Goal: Task Accomplishment & Management: Complete application form

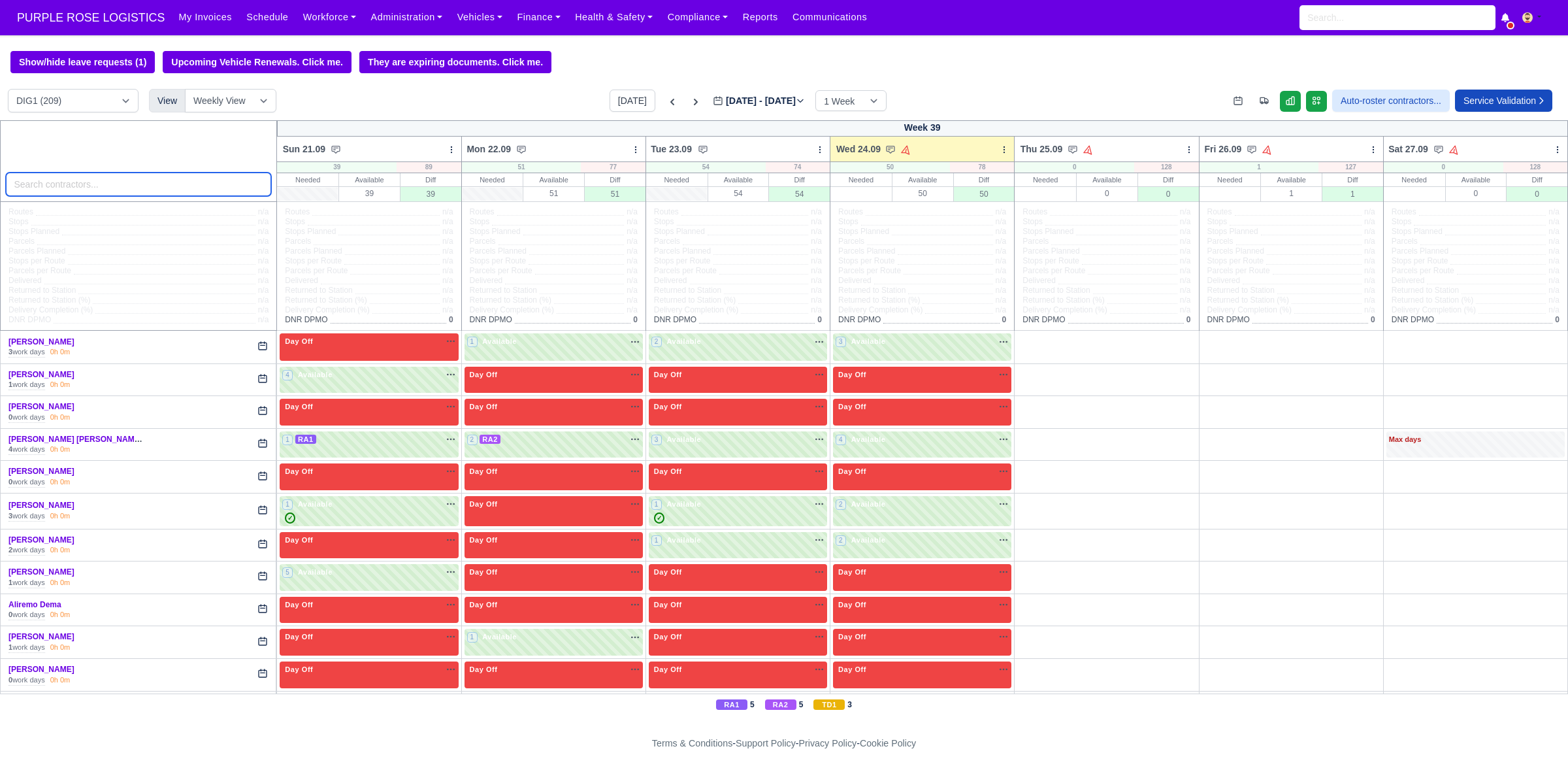
click at [52, 190] on input "search" at bounding box center [139, 183] width 266 height 23
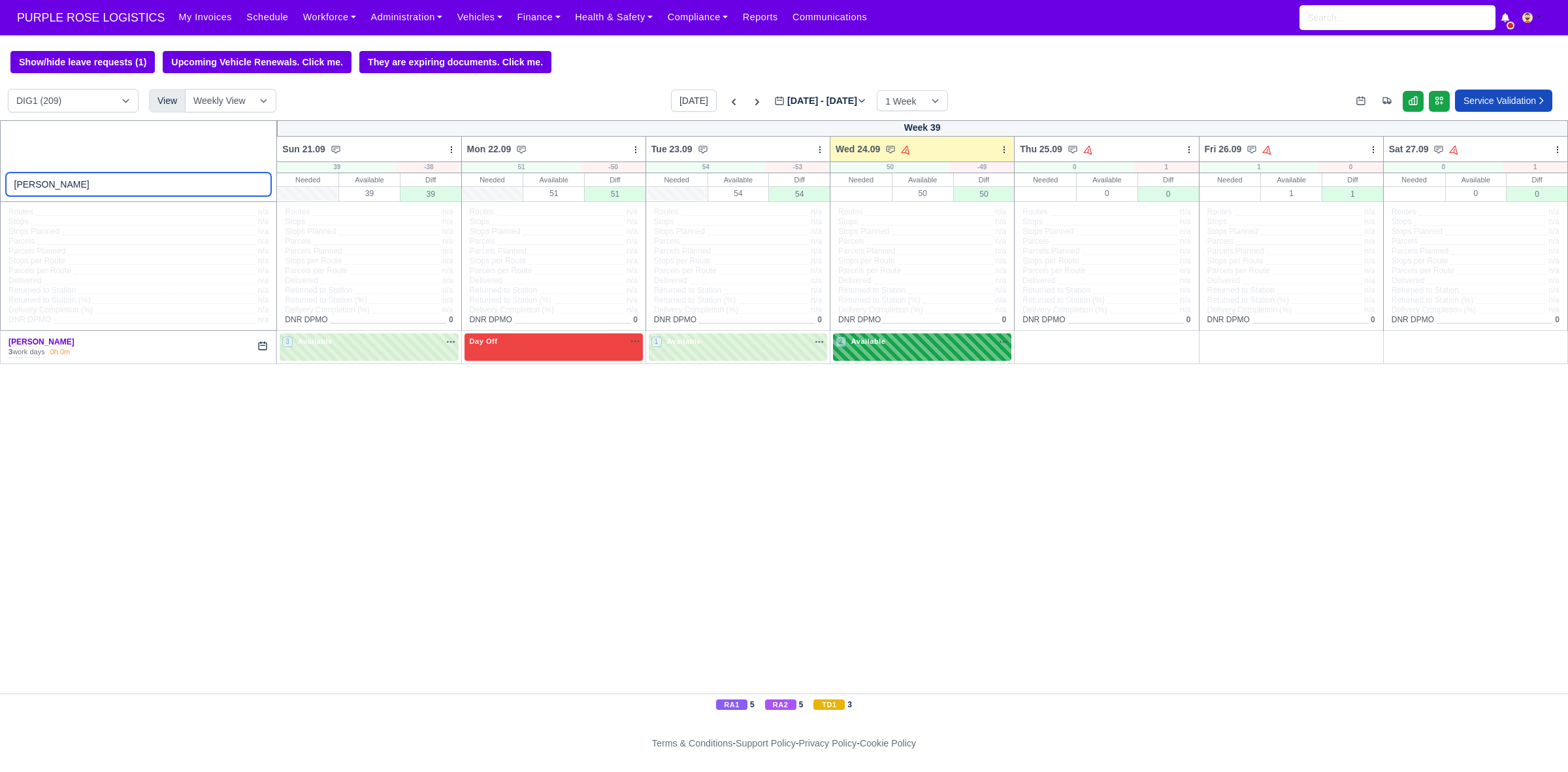
type input "[PERSON_NAME]"
click at [864, 349] on div "2 Available na" at bounding box center [922, 343] width 173 height 14
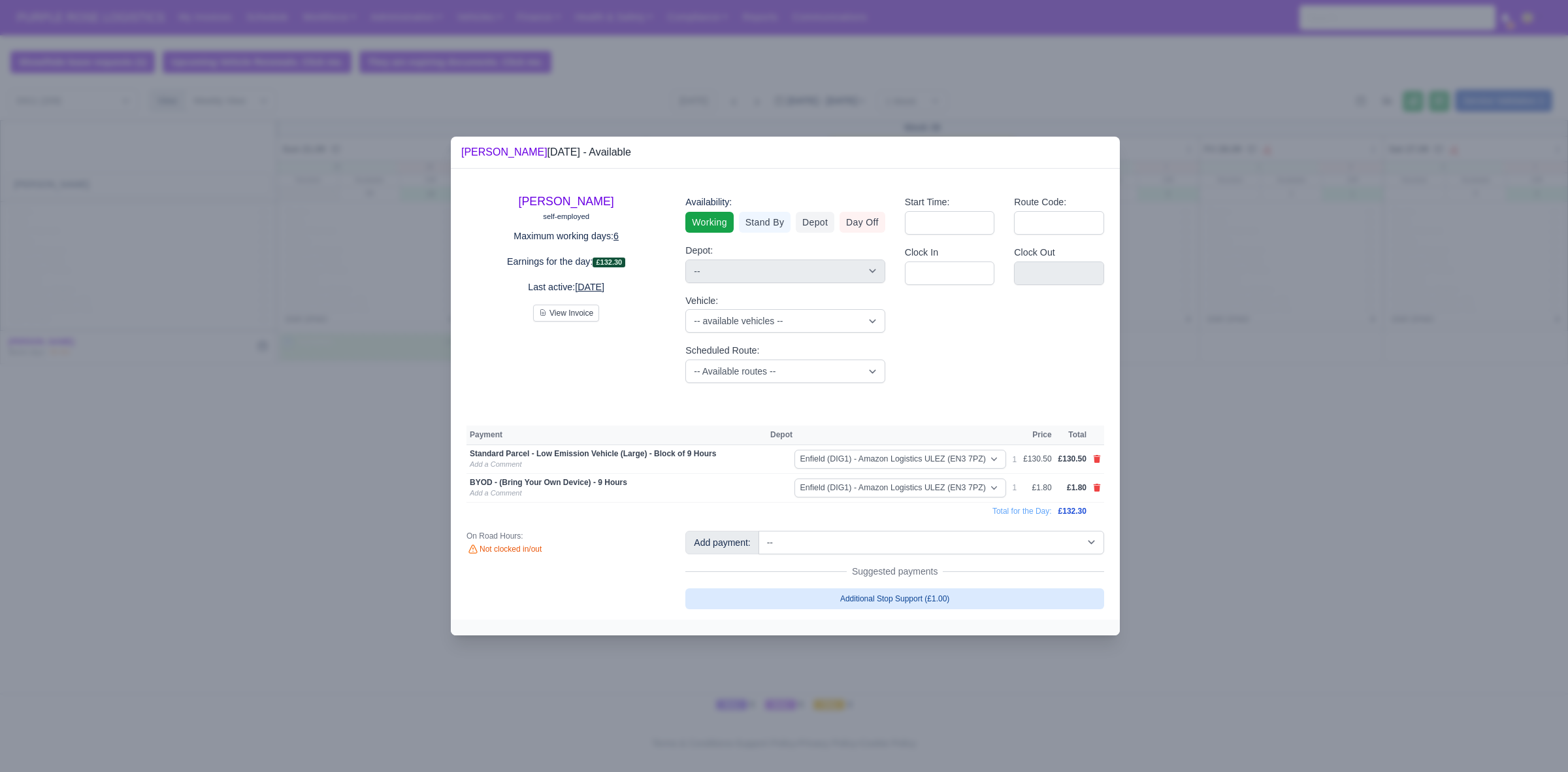
click at [908, 594] on link "Additional Stop Support (£1.00)" at bounding box center [895, 598] width 419 height 20
select select "1"
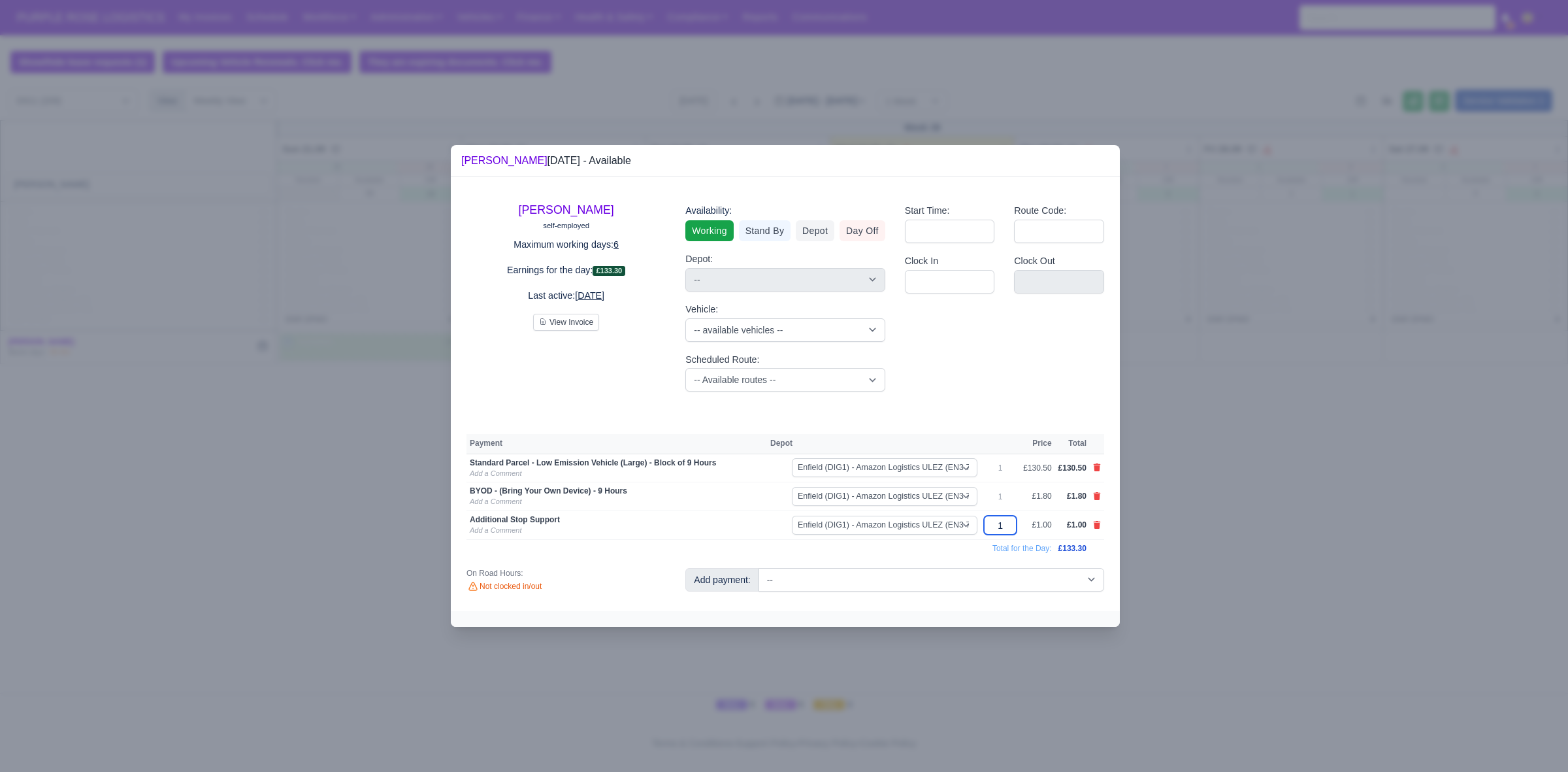
click at [1010, 529] on input "1" at bounding box center [1000, 525] width 33 height 19
type input "25"
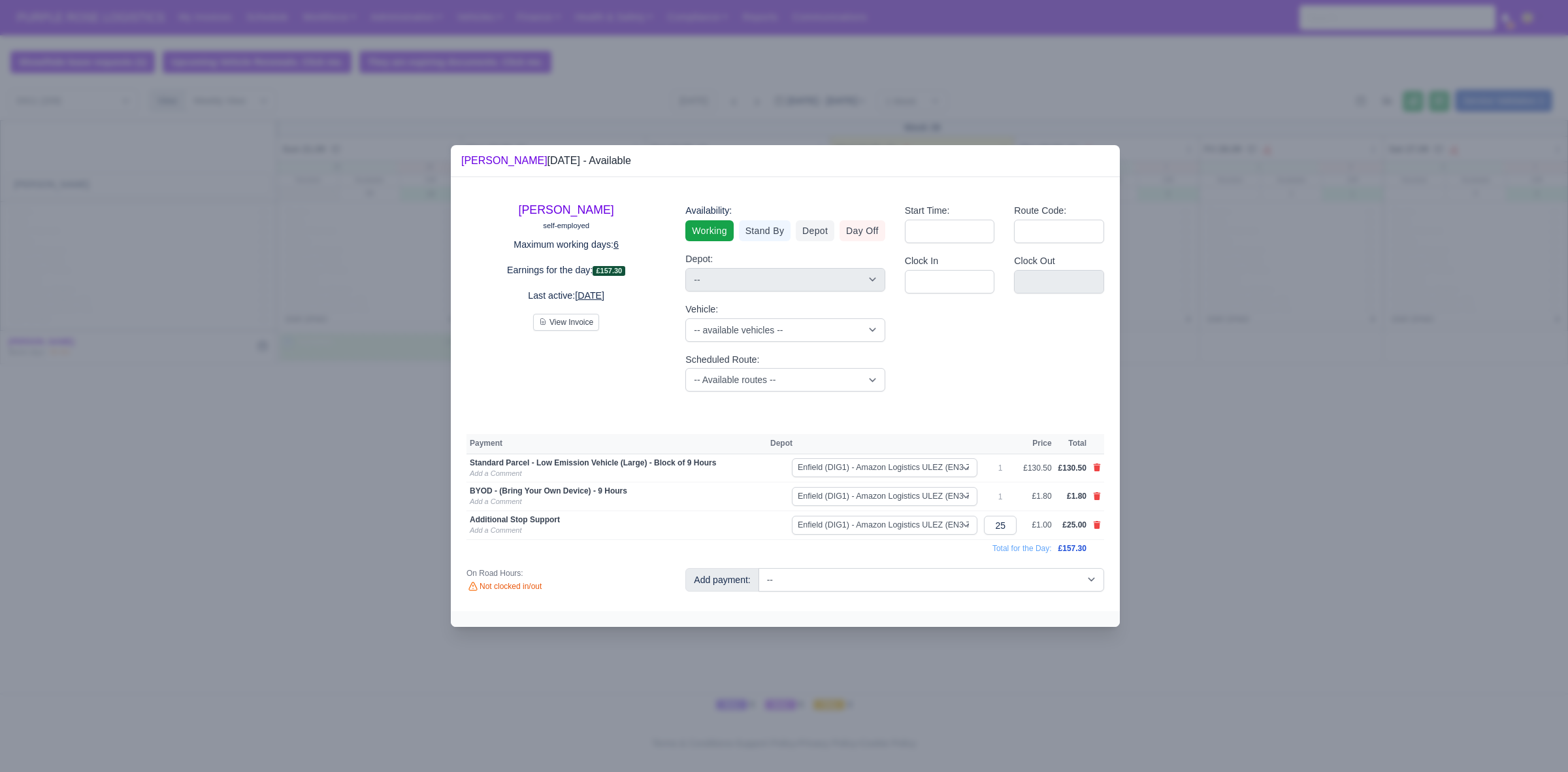
click at [927, 544] on td "Total for the Day:" at bounding box center [761, 548] width 588 height 18
click at [1253, 423] on div at bounding box center [784, 386] width 1568 height 772
